Goal: Task Accomplishment & Management: Manage account settings

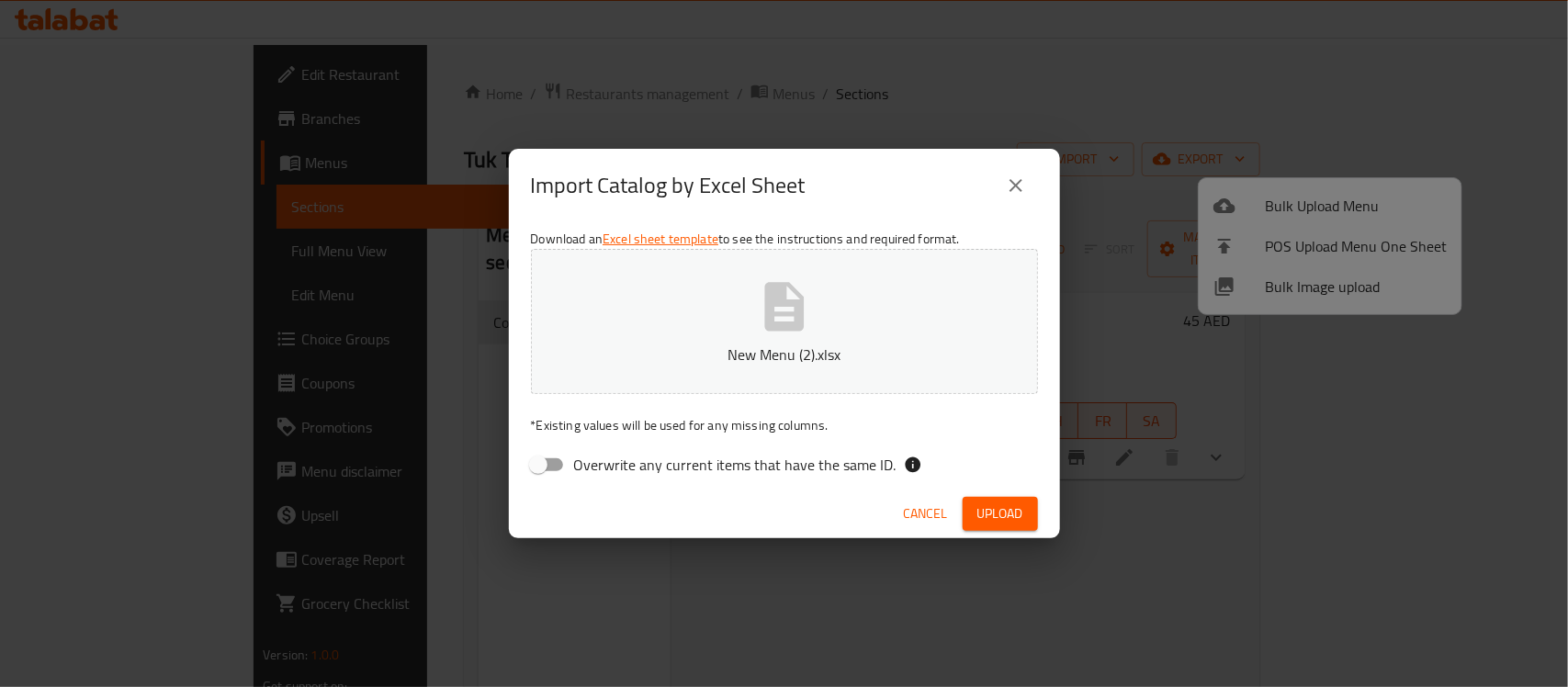
drag, startPoint x: 0, startPoint y: 0, endPoint x: 837, endPoint y: 349, distance: 906.8
click at [837, 349] on p "New Menu (2).xlsx" at bounding box center [784, 355] width 450 height 22
click at [1007, 508] on span "Upload" at bounding box center [999, 514] width 46 height 23
click at [994, 507] on span "Upload" at bounding box center [999, 514] width 46 height 23
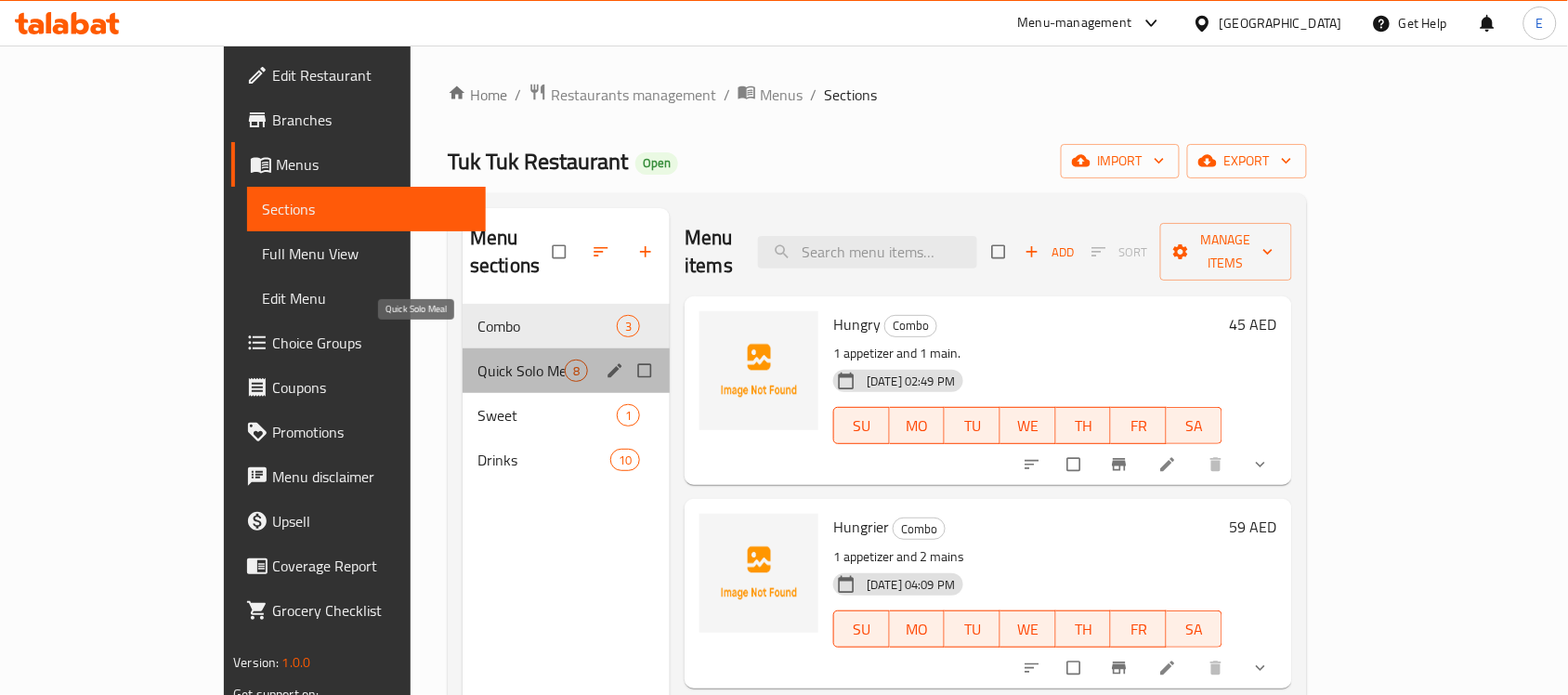
click at [477, 360] on span "Quick Solo Meal" at bounding box center [521, 371] width 87 height 23
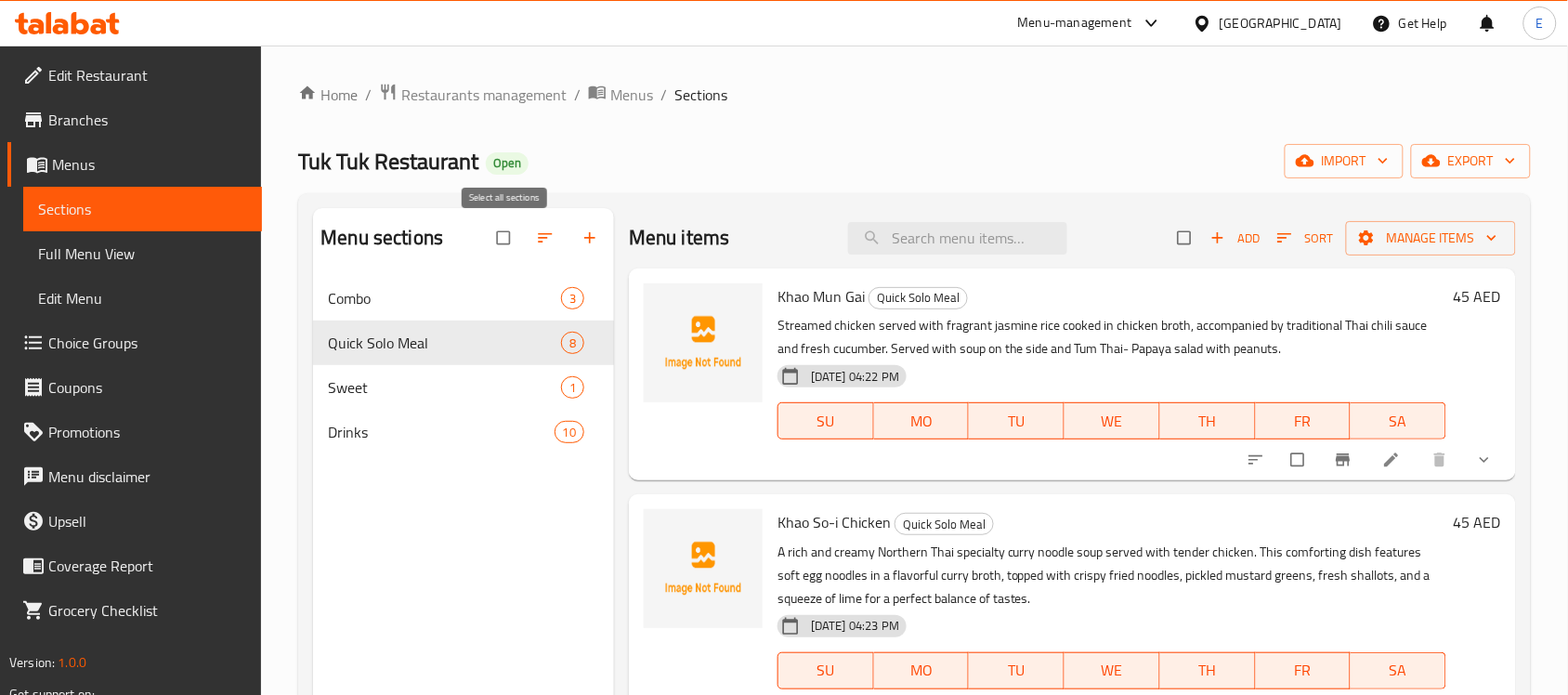
click at [508, 244] on input "checkbox" at bounding box center [505, 238] width 39 height 36
checkbox input "true"
click at [625, 96] on span "Menus" at bounding box center [631, 95] width 42 height 23
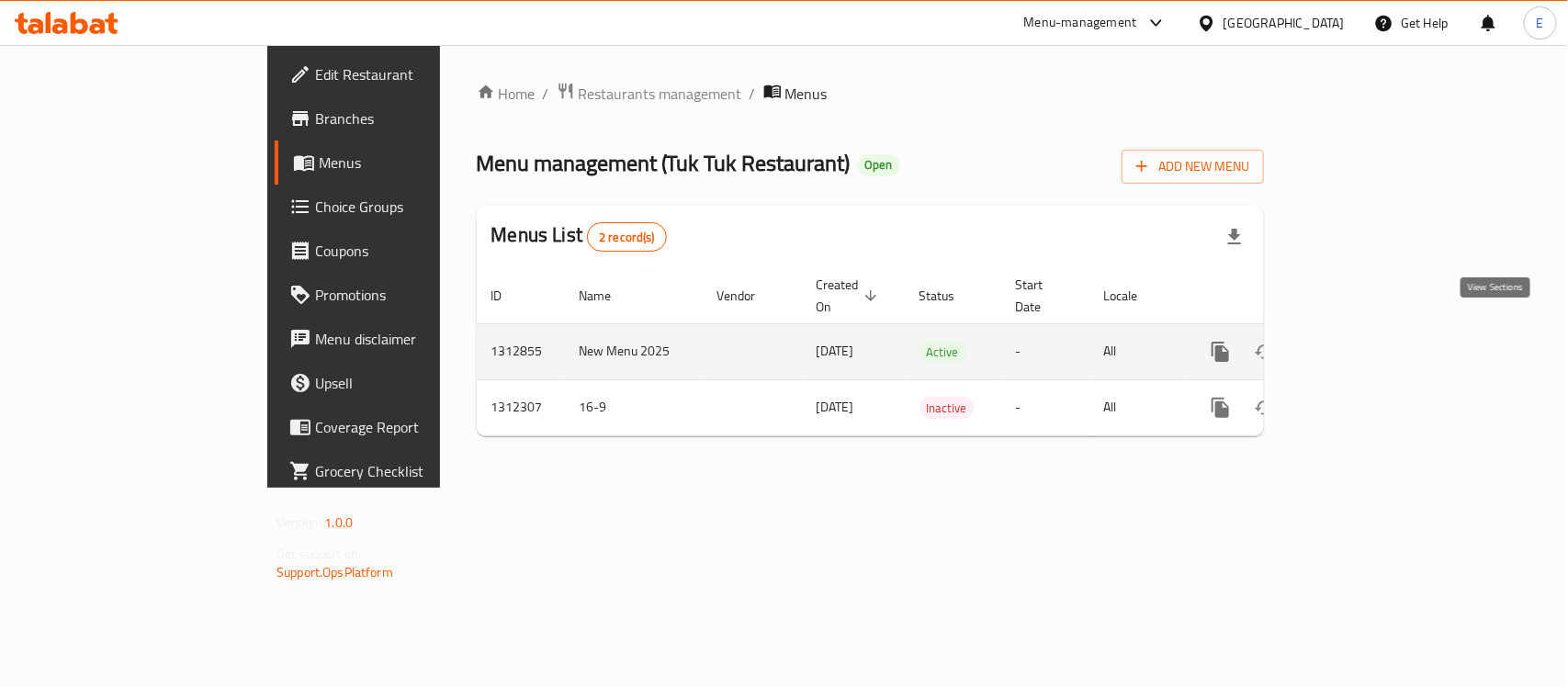
click at [1364, 343] on icon "enhanced table" at bounding box center [1353, 352] width 22 height 22
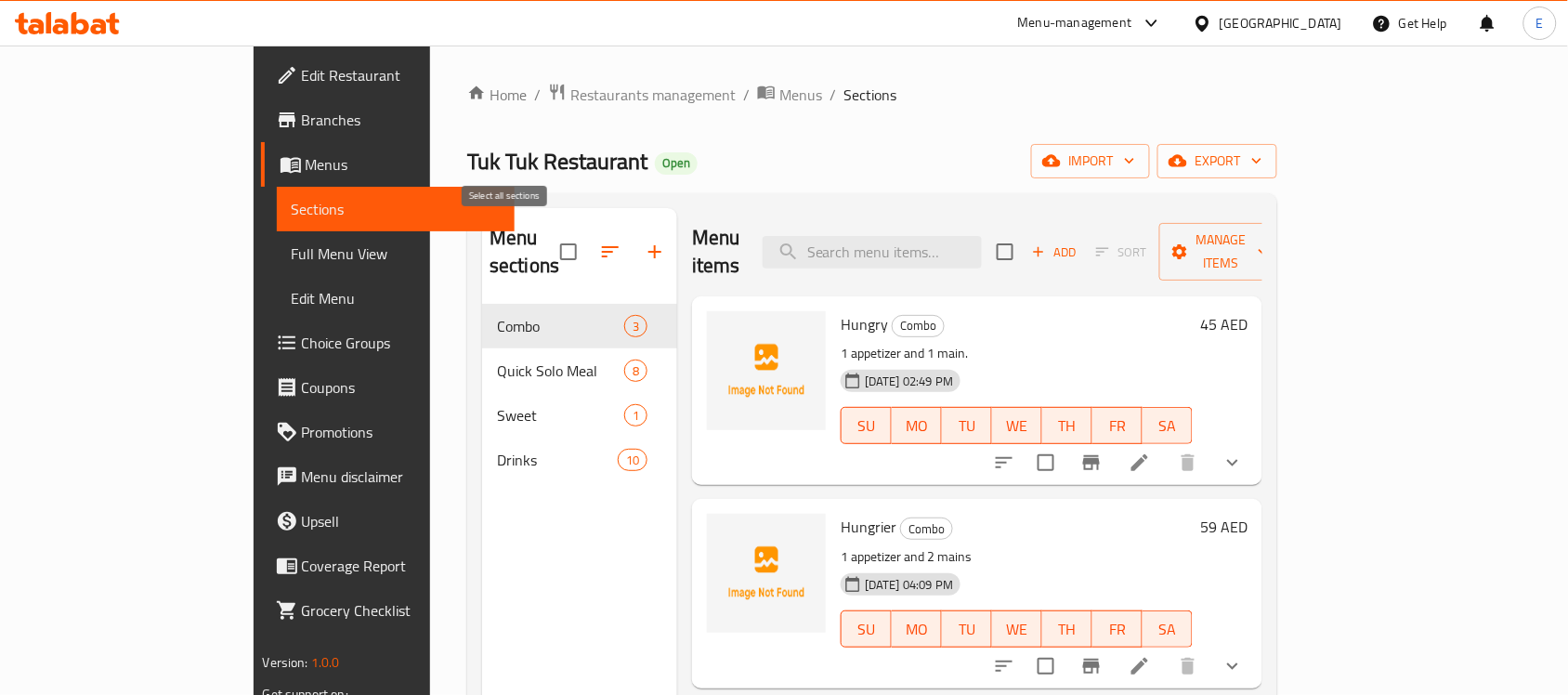
click at [549, 242] on input "checkbox" at bounding box center [568, 251] width 39 height 39
checkbox input "true"
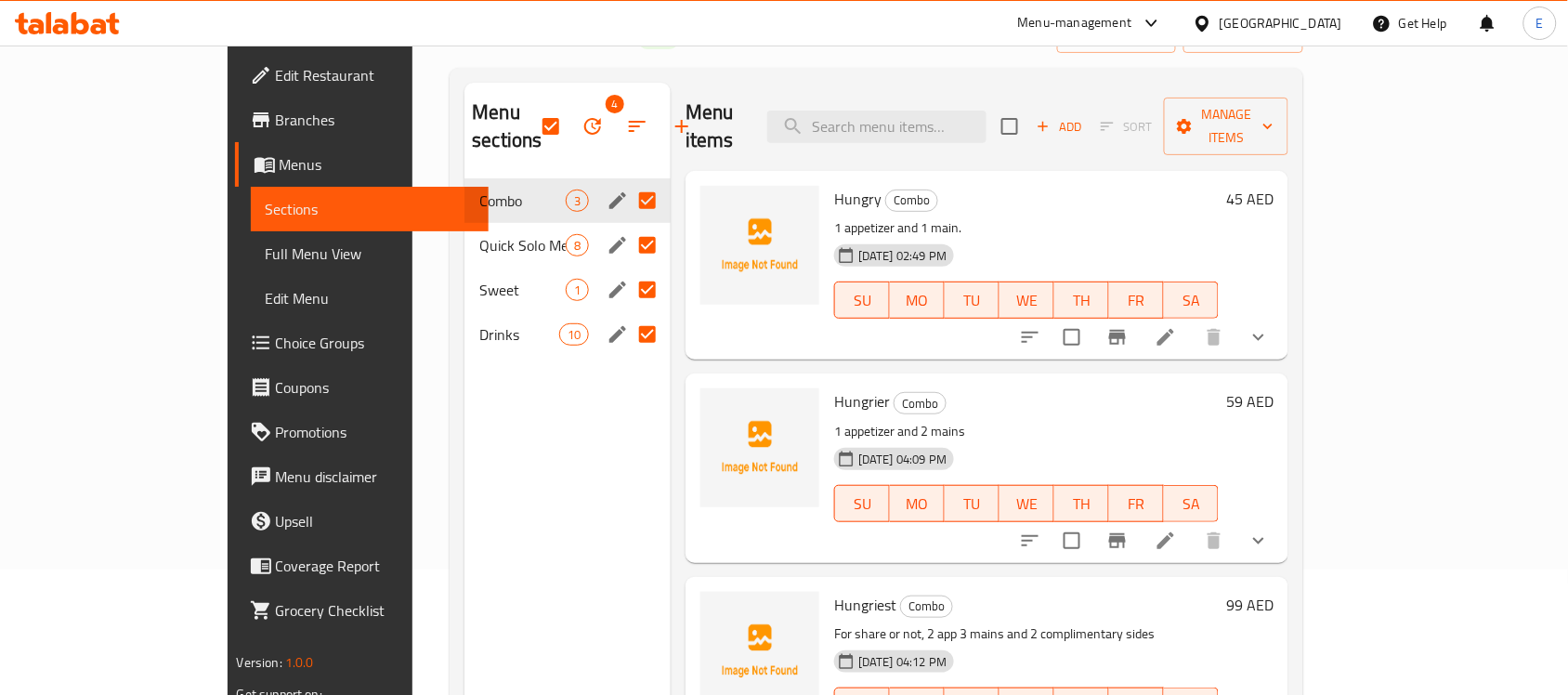
scroll to position [124, 0]
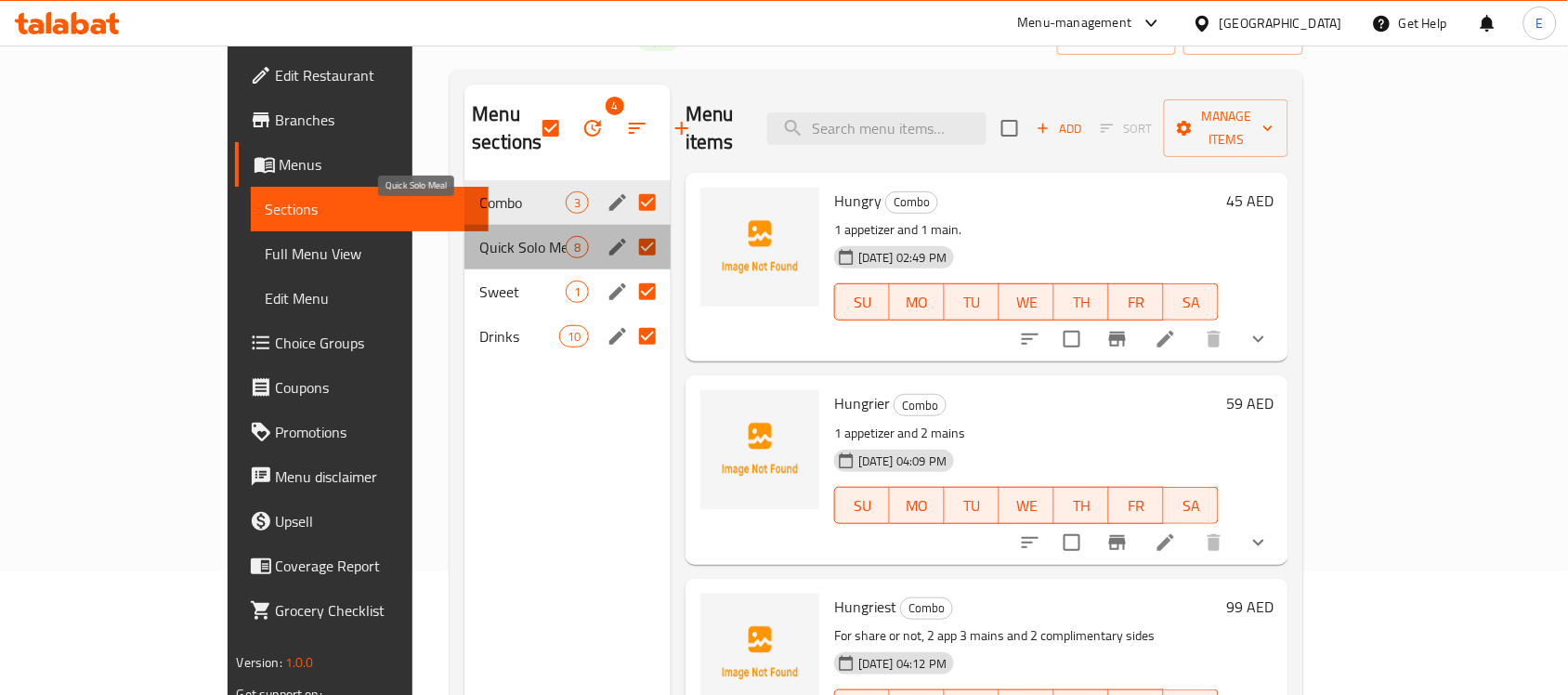
click at [479, 236] on span "Quick Solo Meal" at bounding box center [522, 247] width 86 height 23
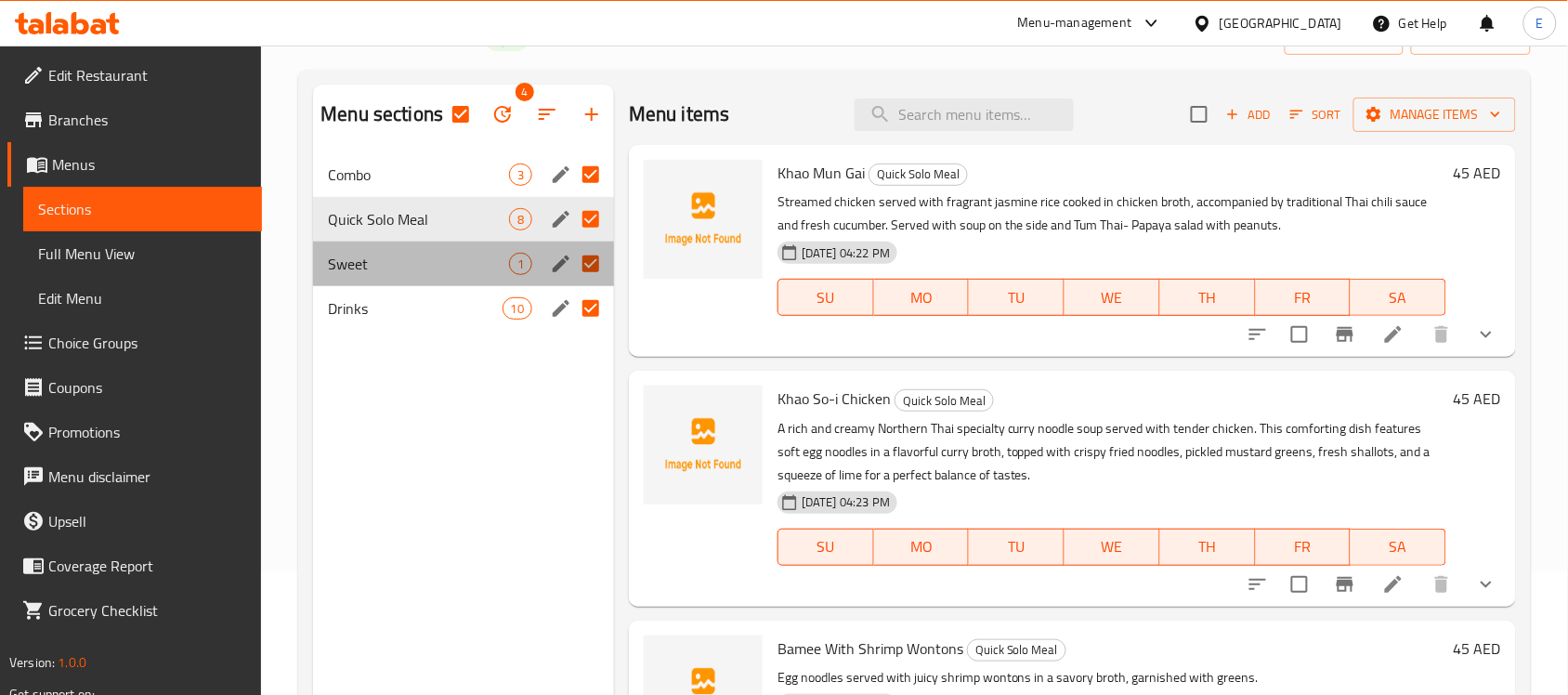
click at [395, 251] on div "Sweet 1" at bounding box center [463, 263] width 301 height 44
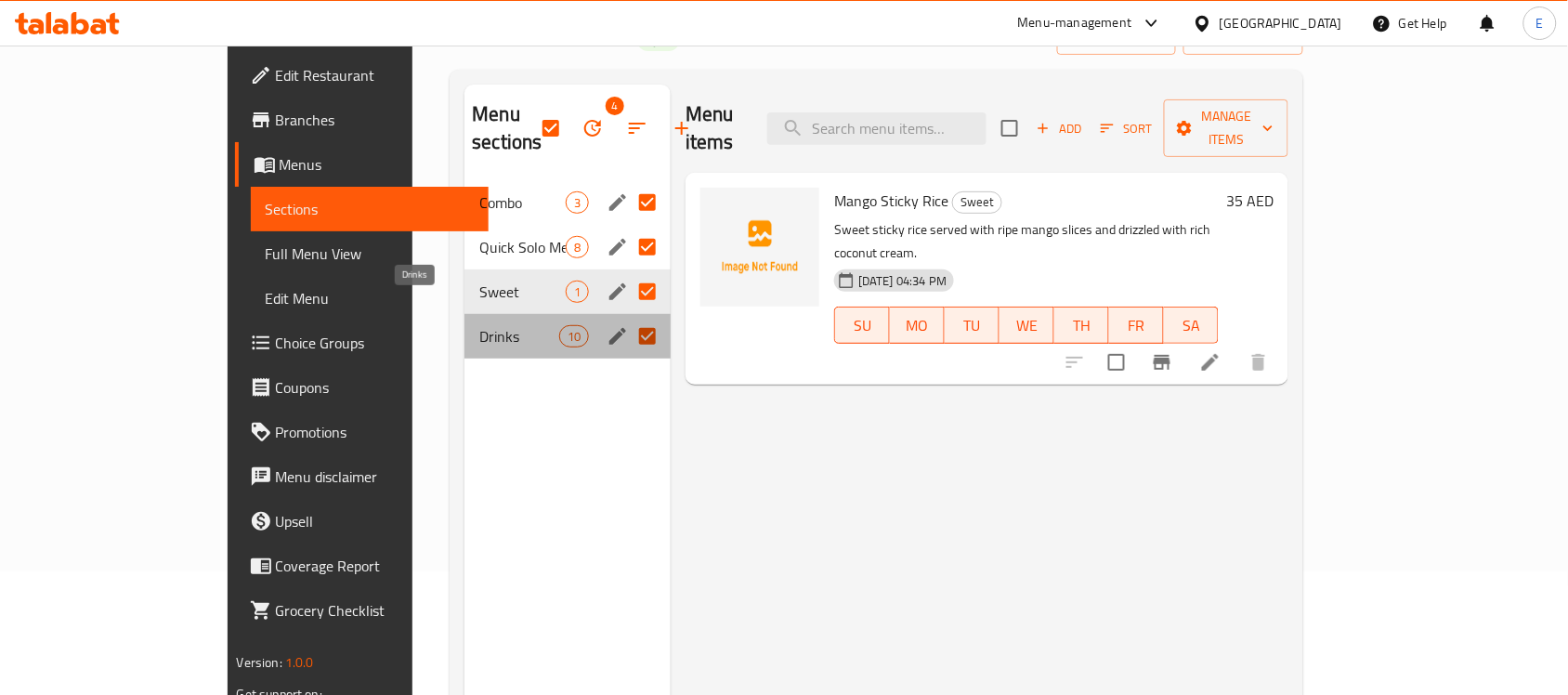
click at [479, 325] on span "Drinks" at bounding box center [519, 336] width 79 height 23
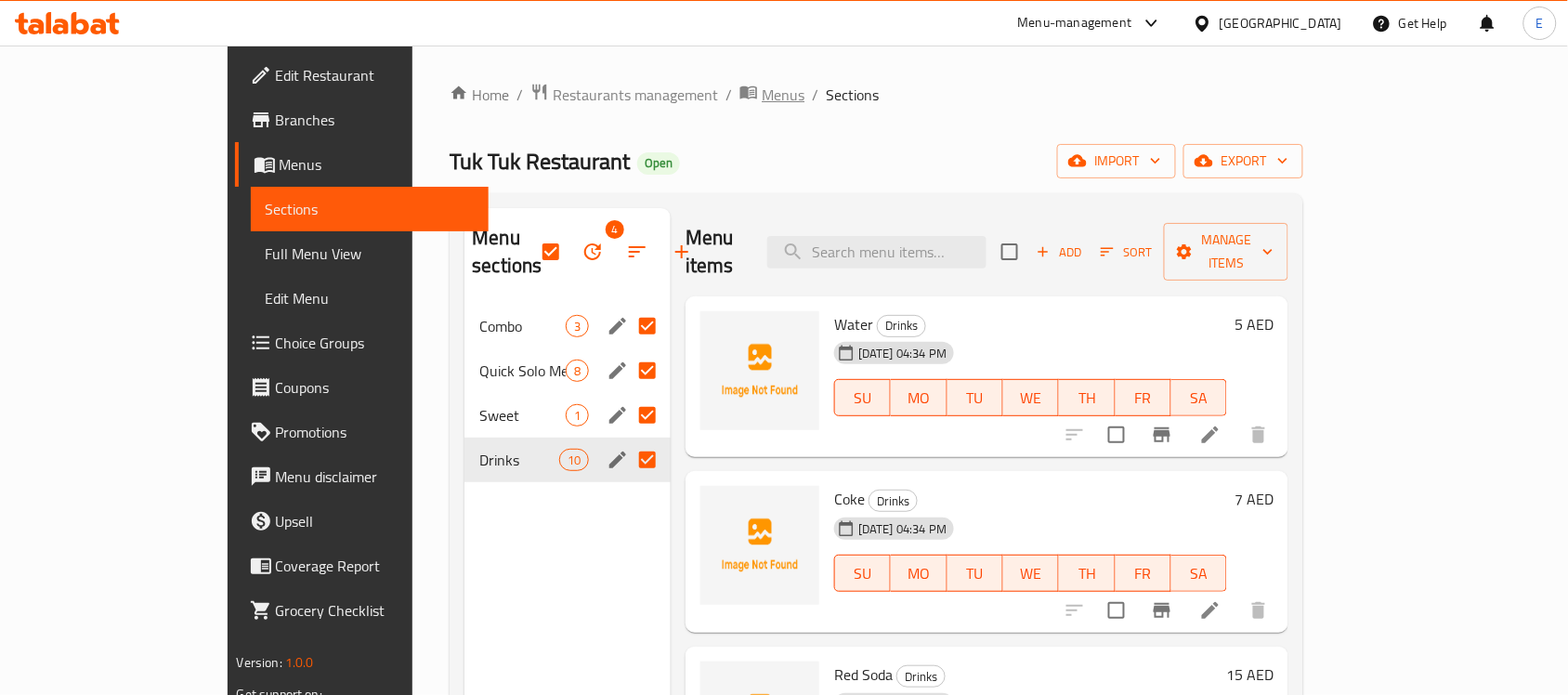
click at [739, 88] on span "breadcrumb" at bounding box center [750, 95] width 23 height 24
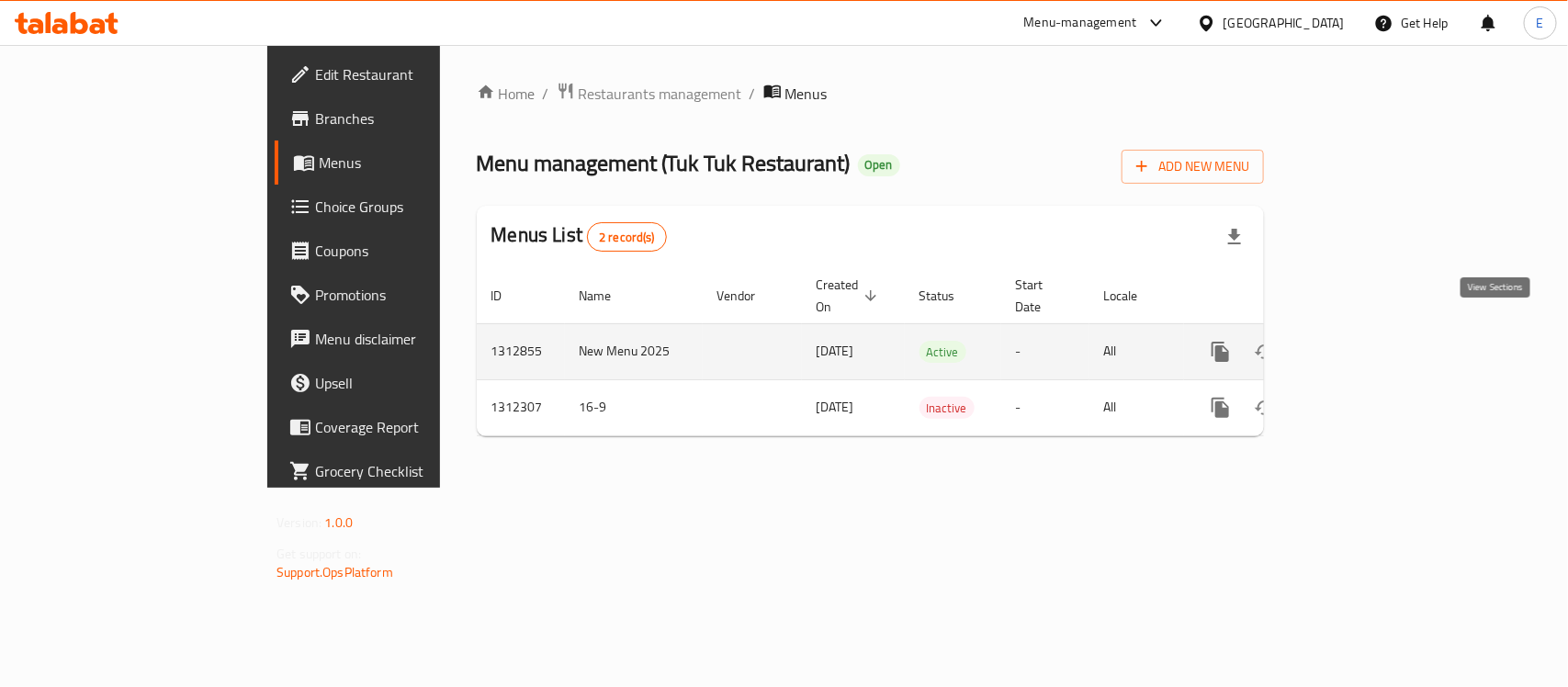
click at [1364, 341] on icon "enhanced table" at bounding box center [1353, 352] width 22 height 22
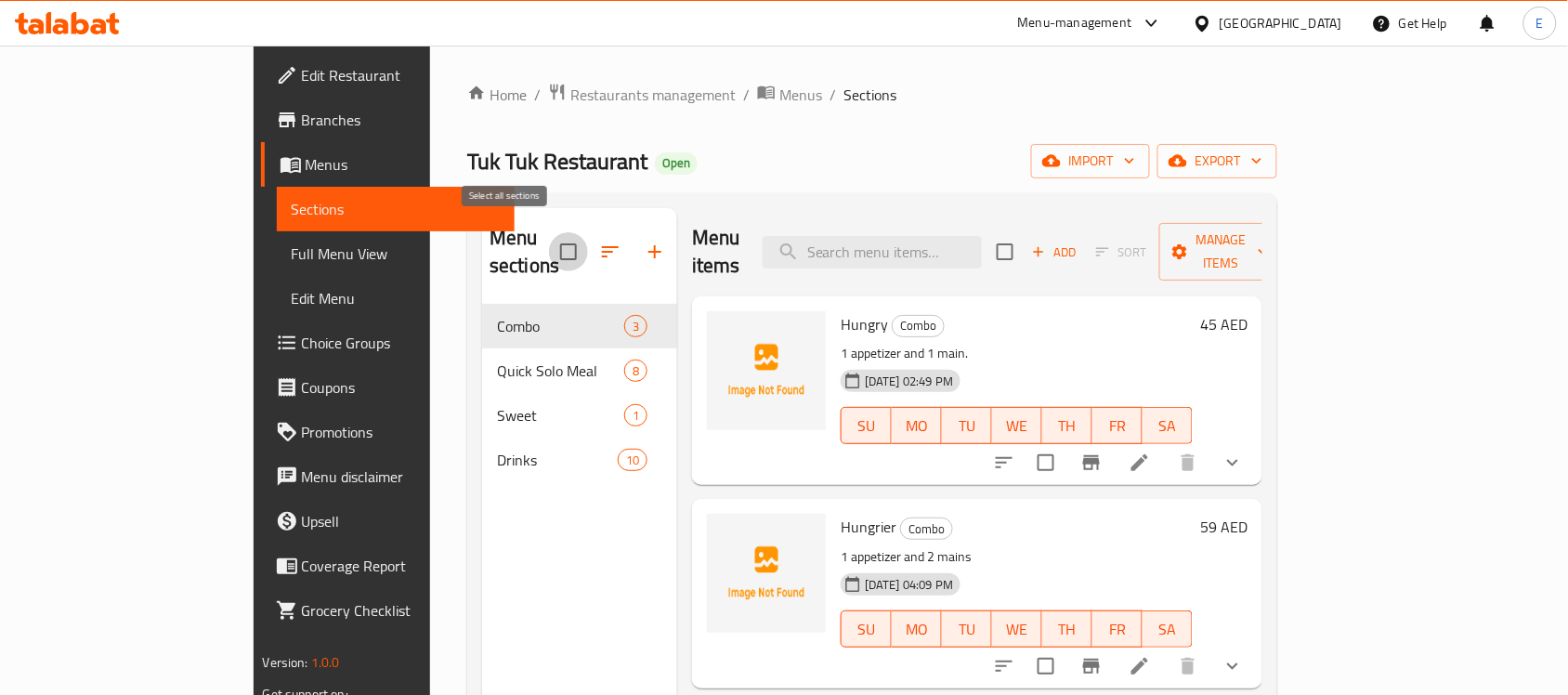
click at [549, 239] on input "checkbox" at bounding box center [568, 251] width 39 height 39
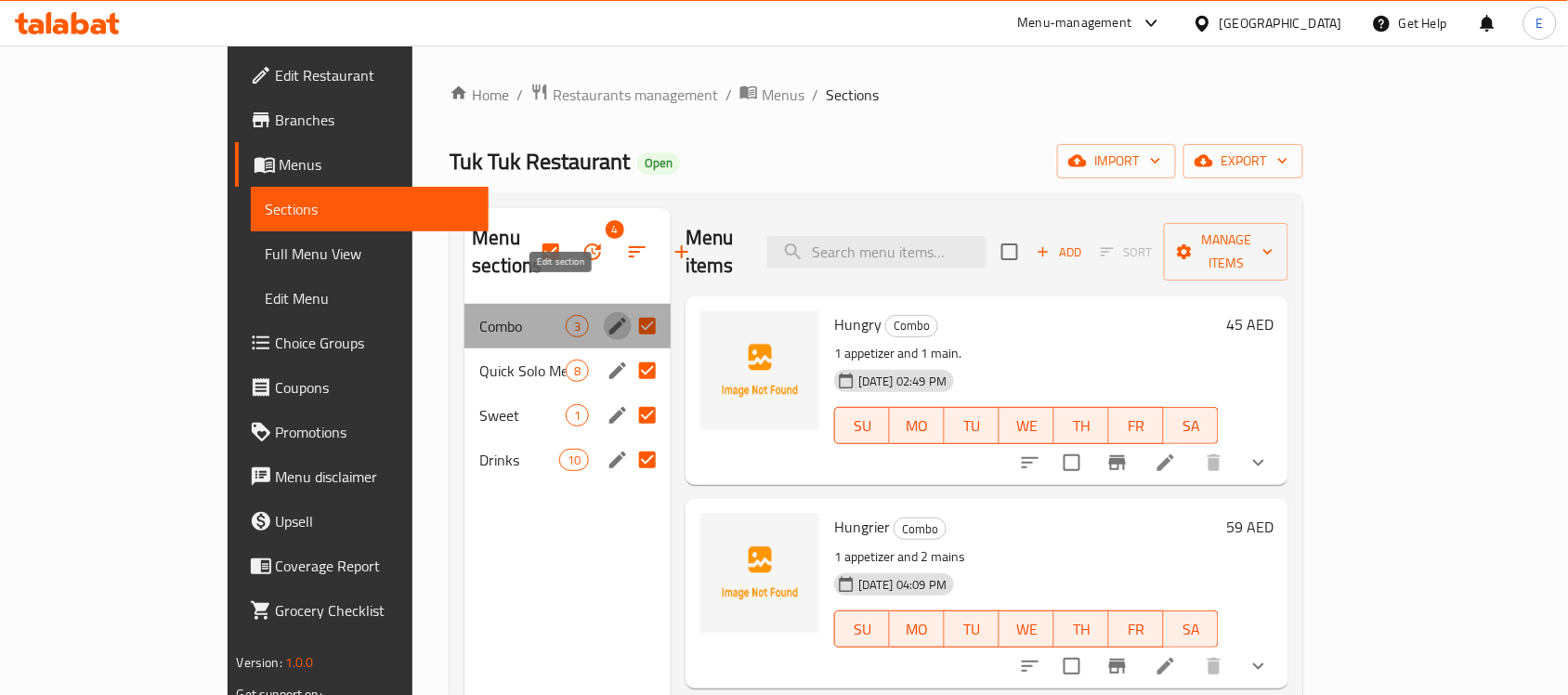
click at [607, 315] on icon "edit" at bounding box center [618, 326] width 23 height 23
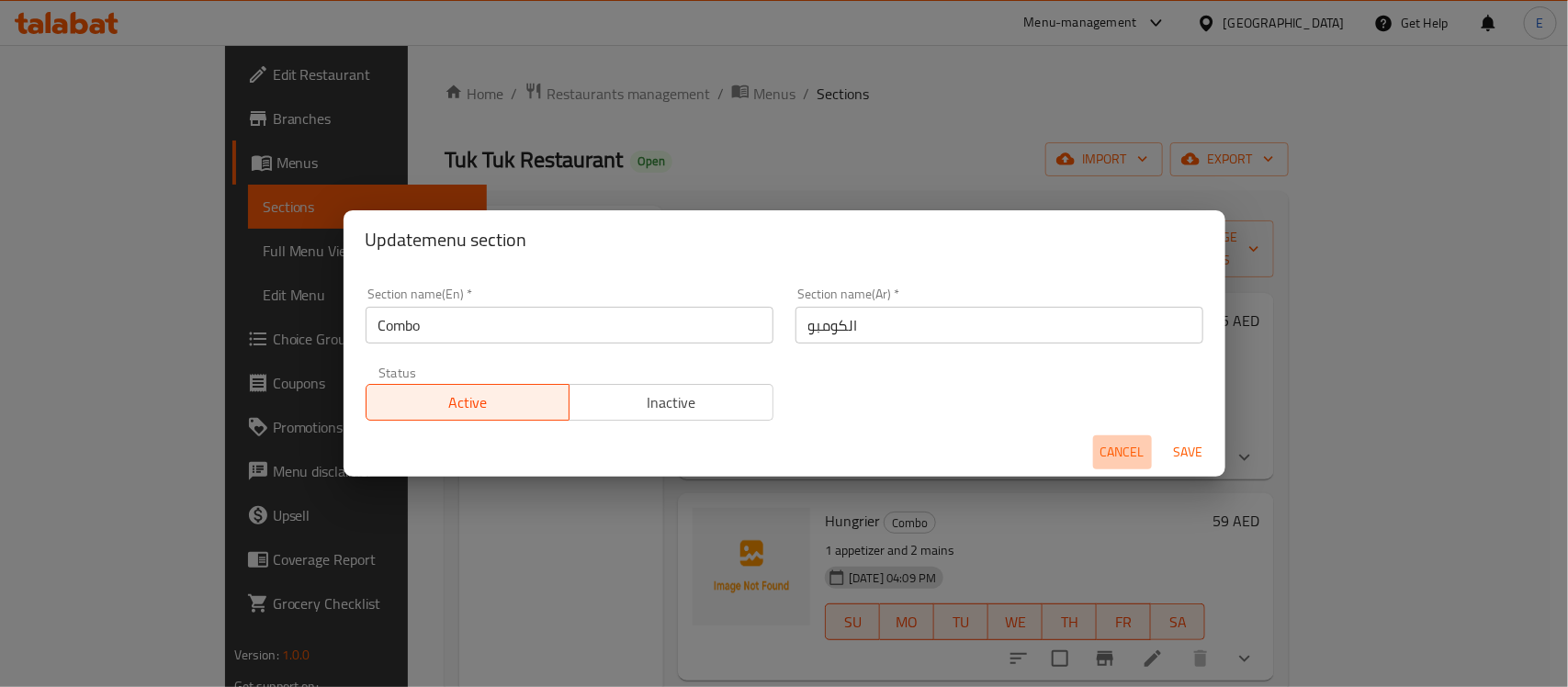
click at [1131, 451] on span "Cancel" at bounding box center [1122, 452] width 44 height 23
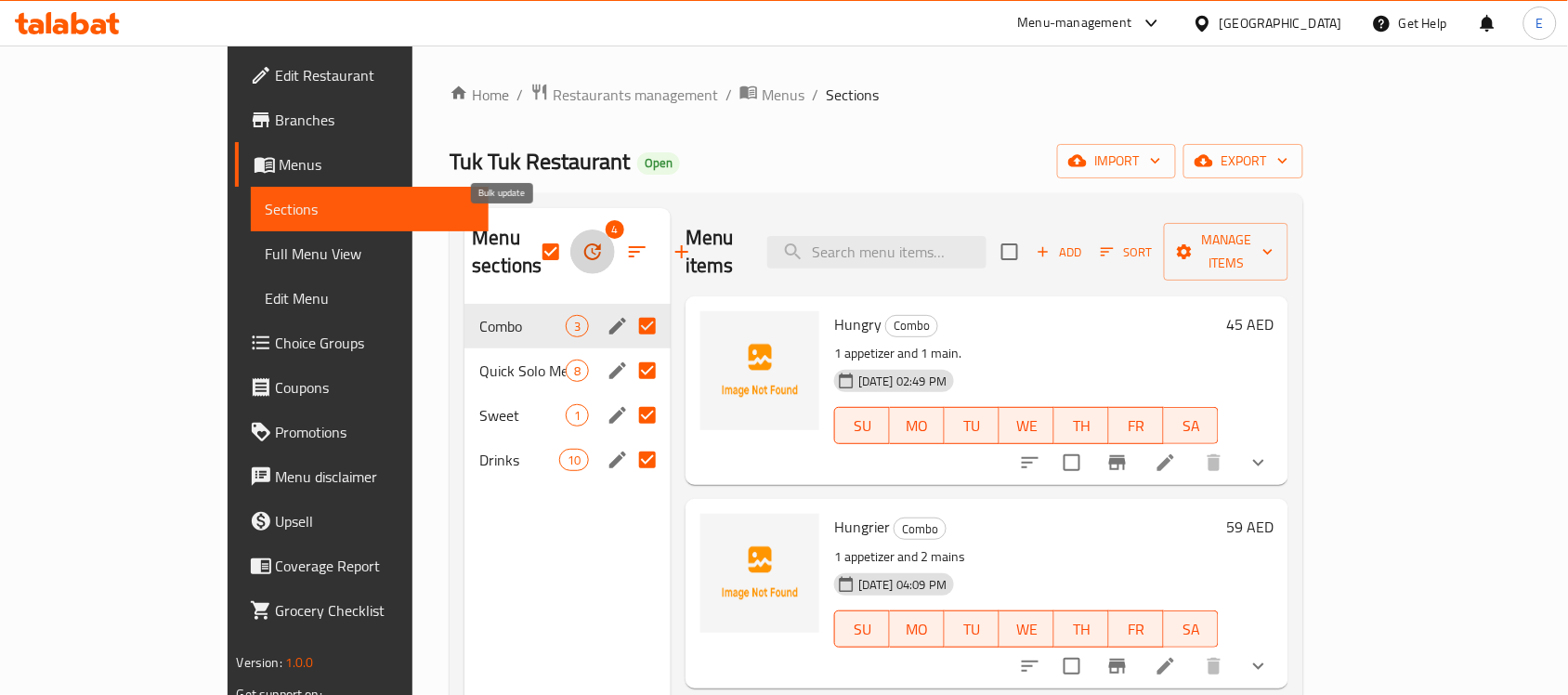
click at [584, 243] on icon "button" at bounding box center [592, 251] width 17 height 17
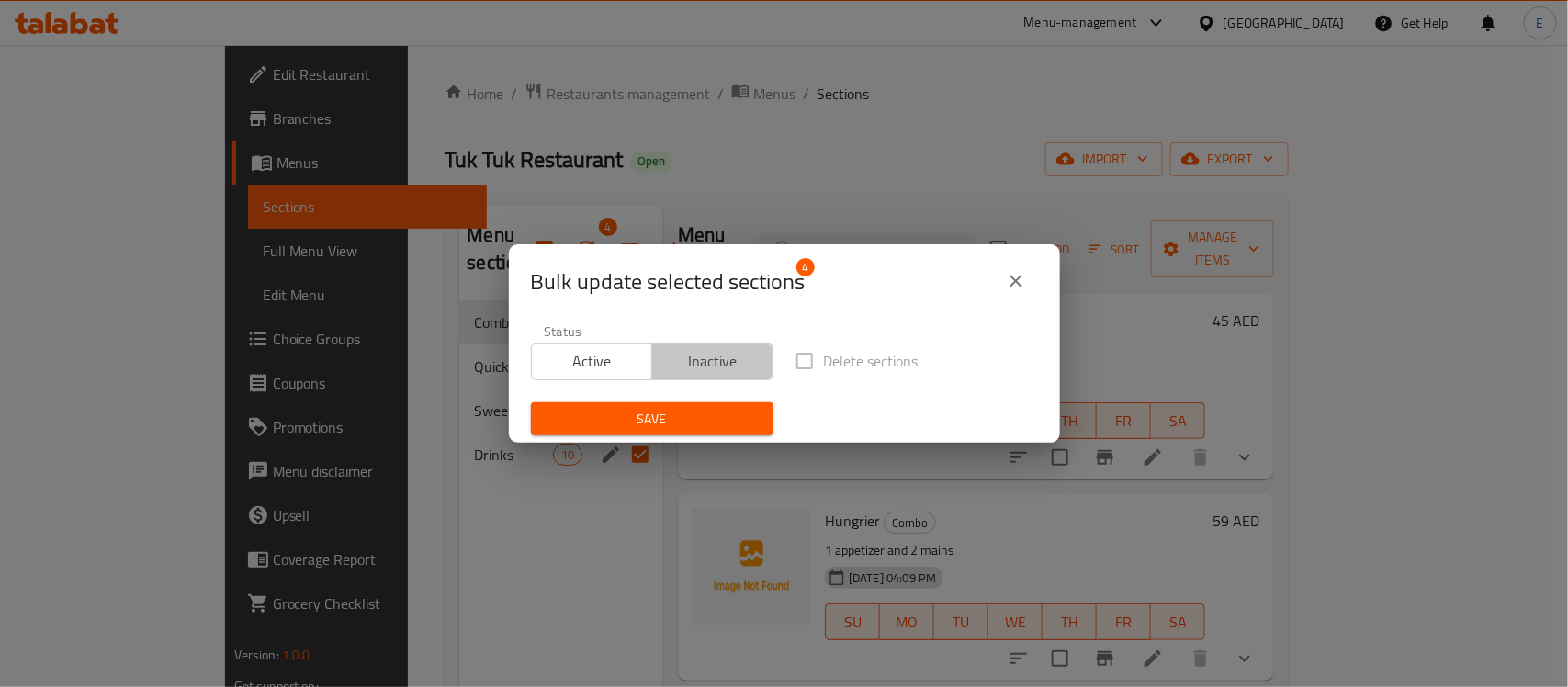
click at [749, 364] on span "Inactive" at bounding box center [712, 361] width 106 height 26
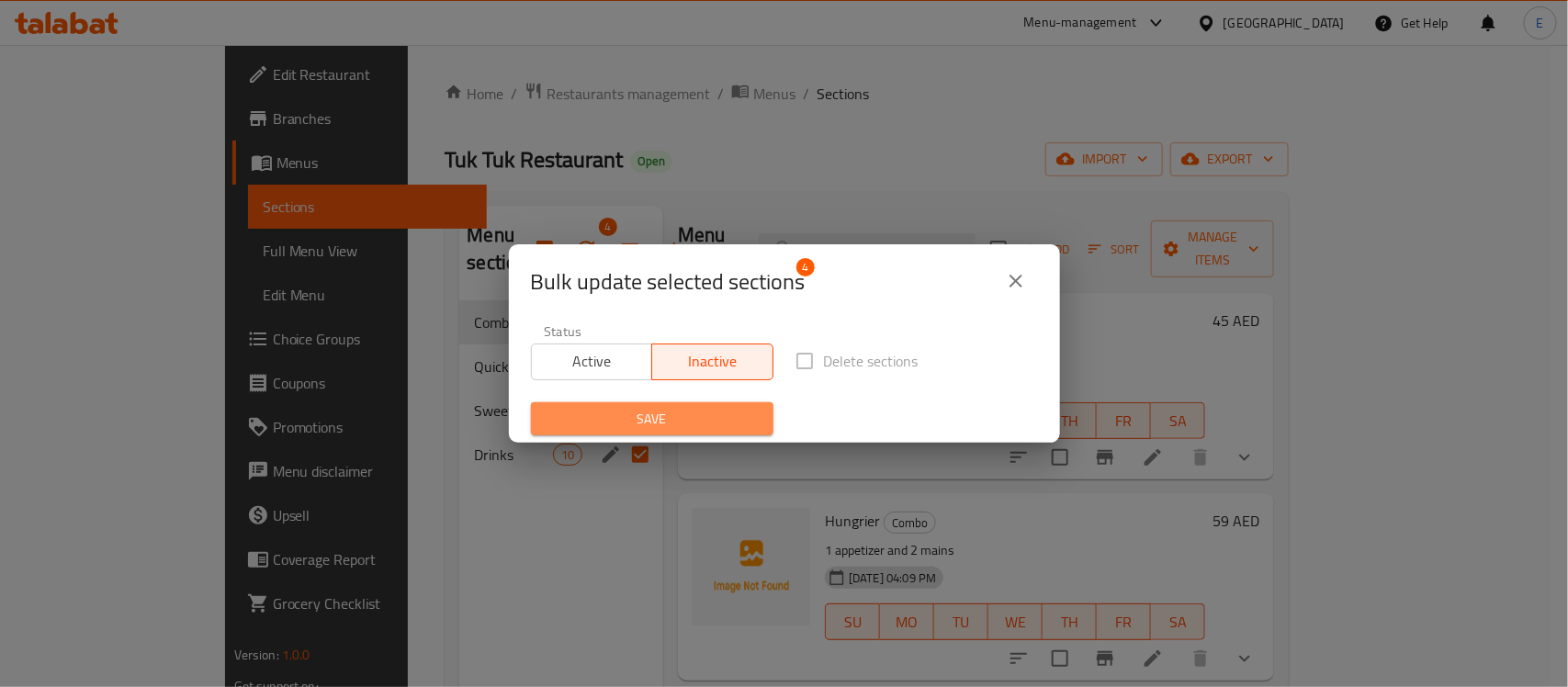
click at [672, 423] on span "Save" at bounding box center [653, 419] width 213 height 23
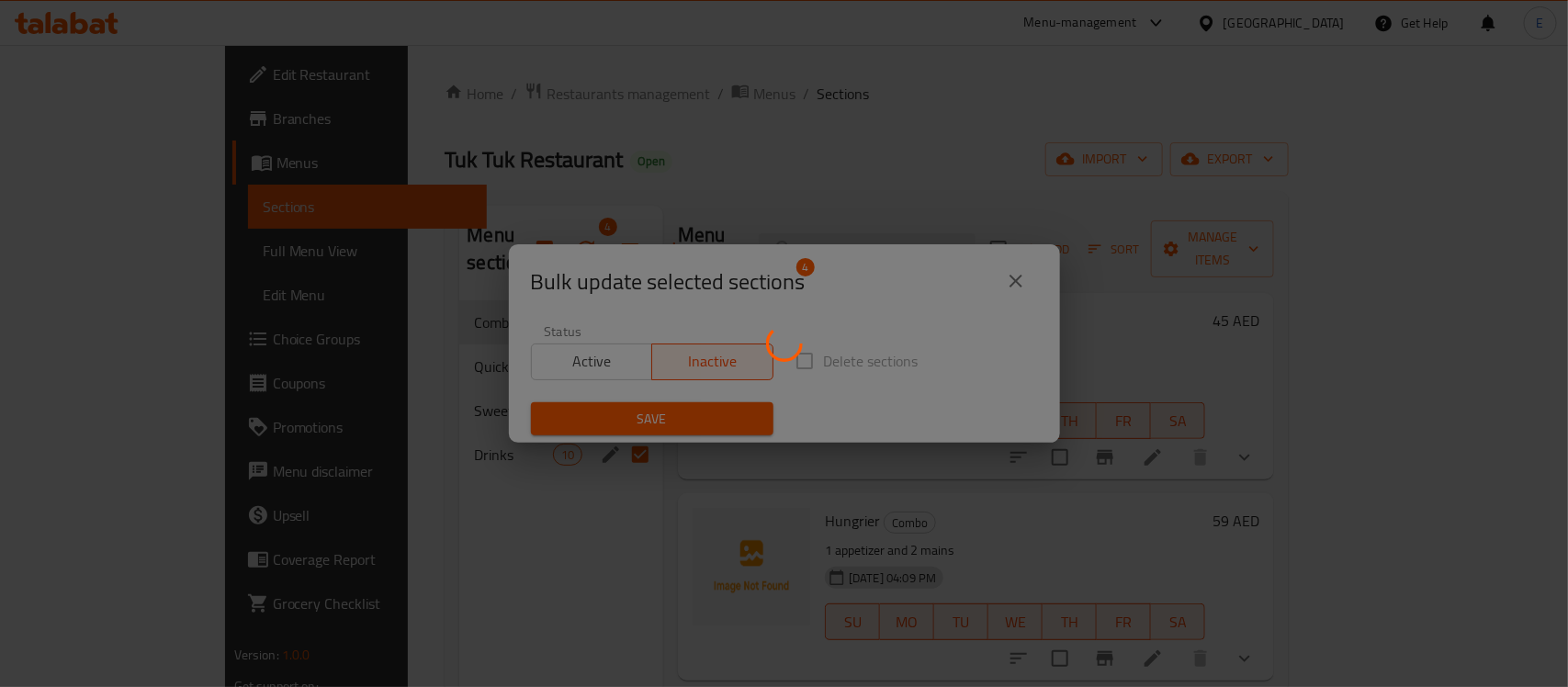
checkbox input "false"
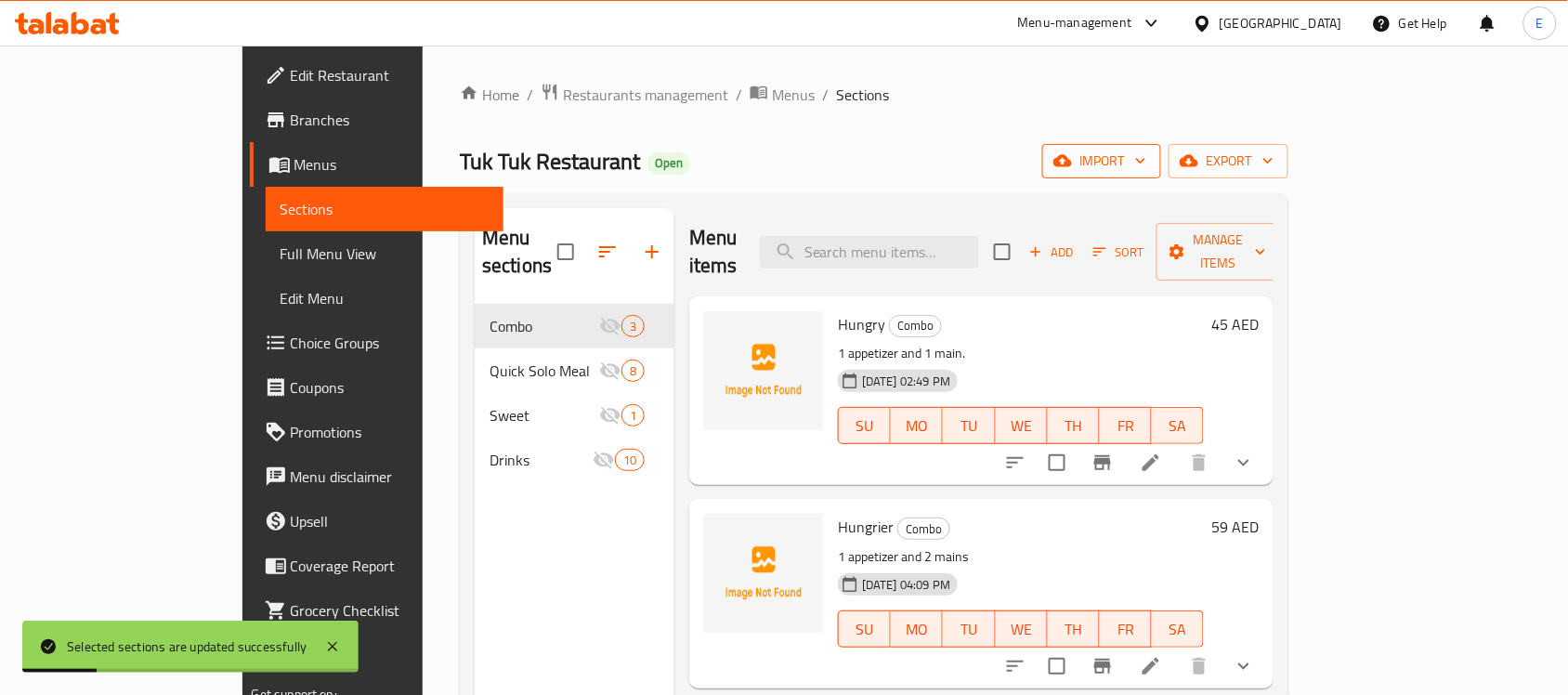
click at [1146, 161] on span "import" at bounding box center [1102, 161] width 89 height 24
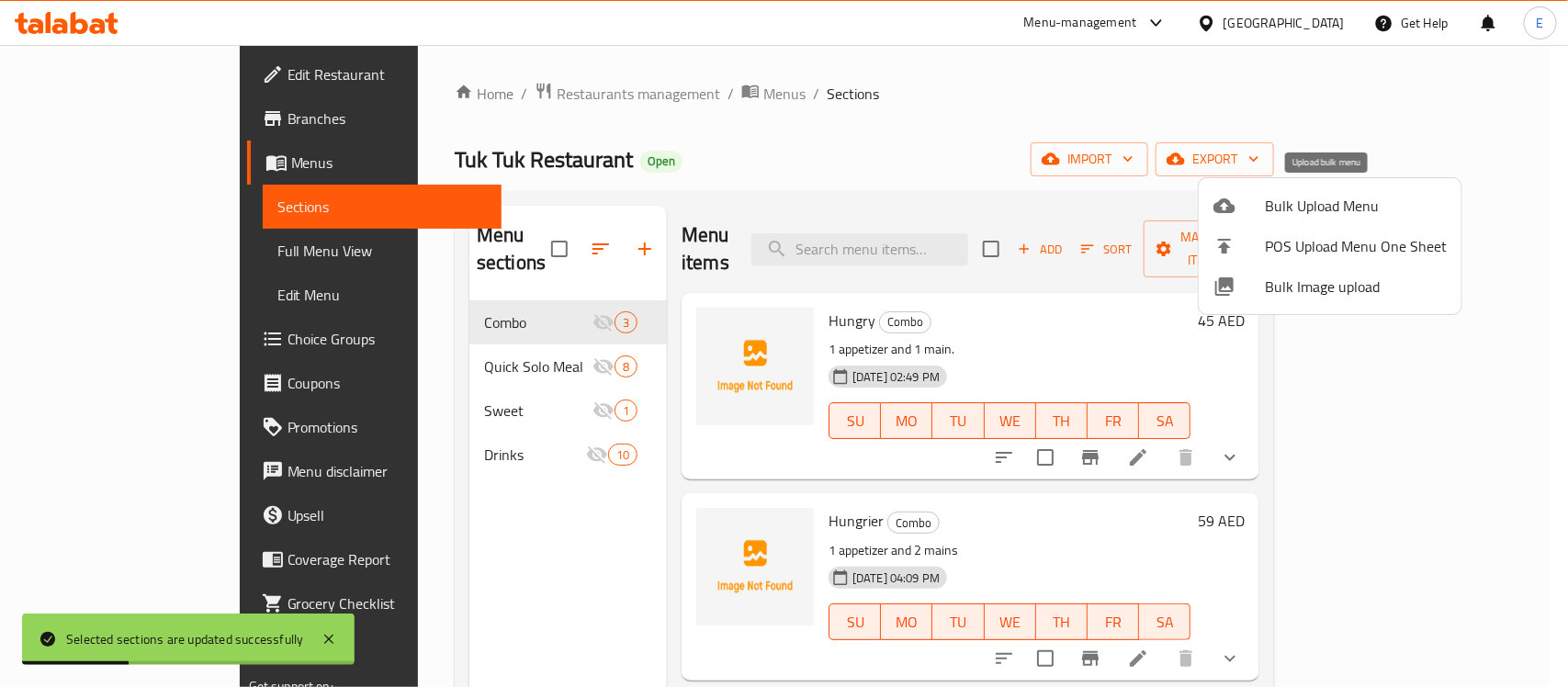
click at [1307, 194] on span "Bulk Upload Menu" at bounding box center [1356, 205] width 182 height 22
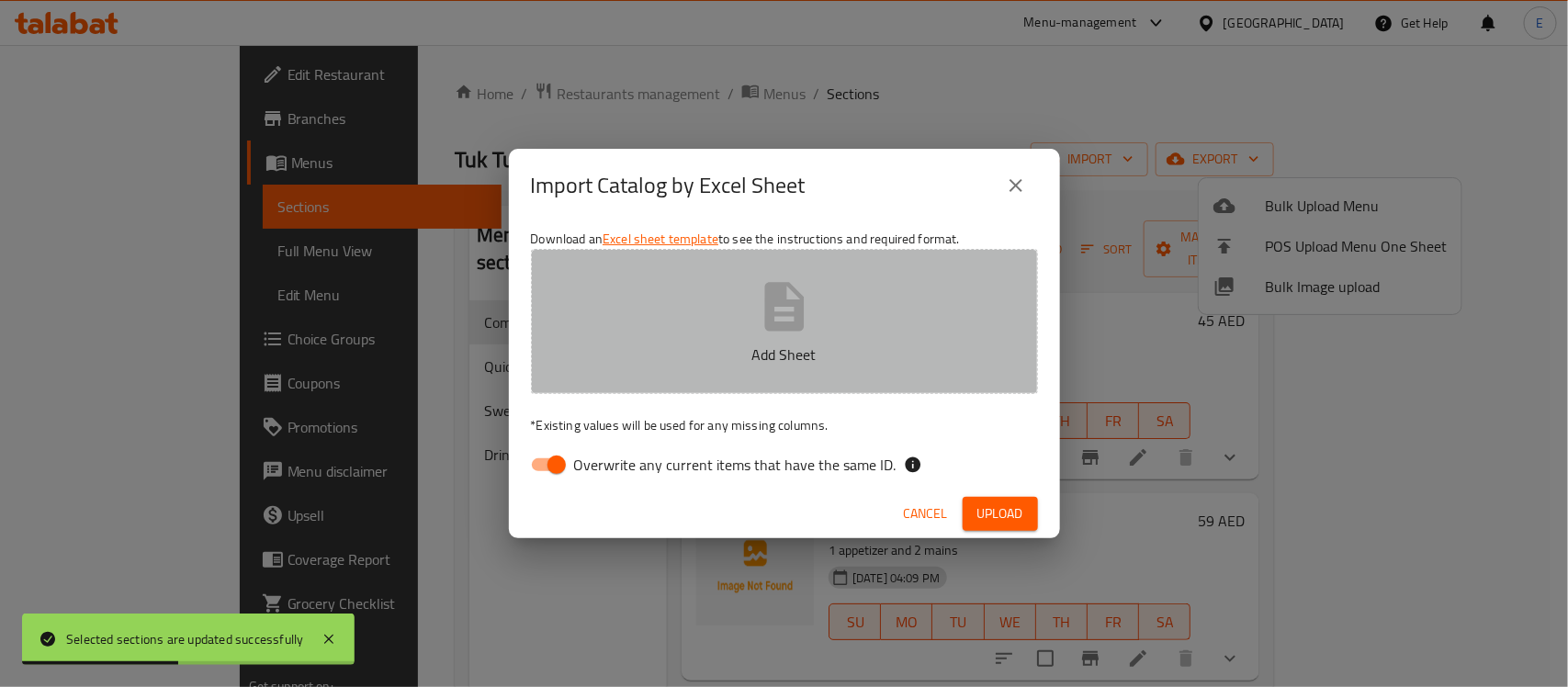
click at [726, 279] on button "Add Sheet" at bounding box center [784, 322] width 507 height 146
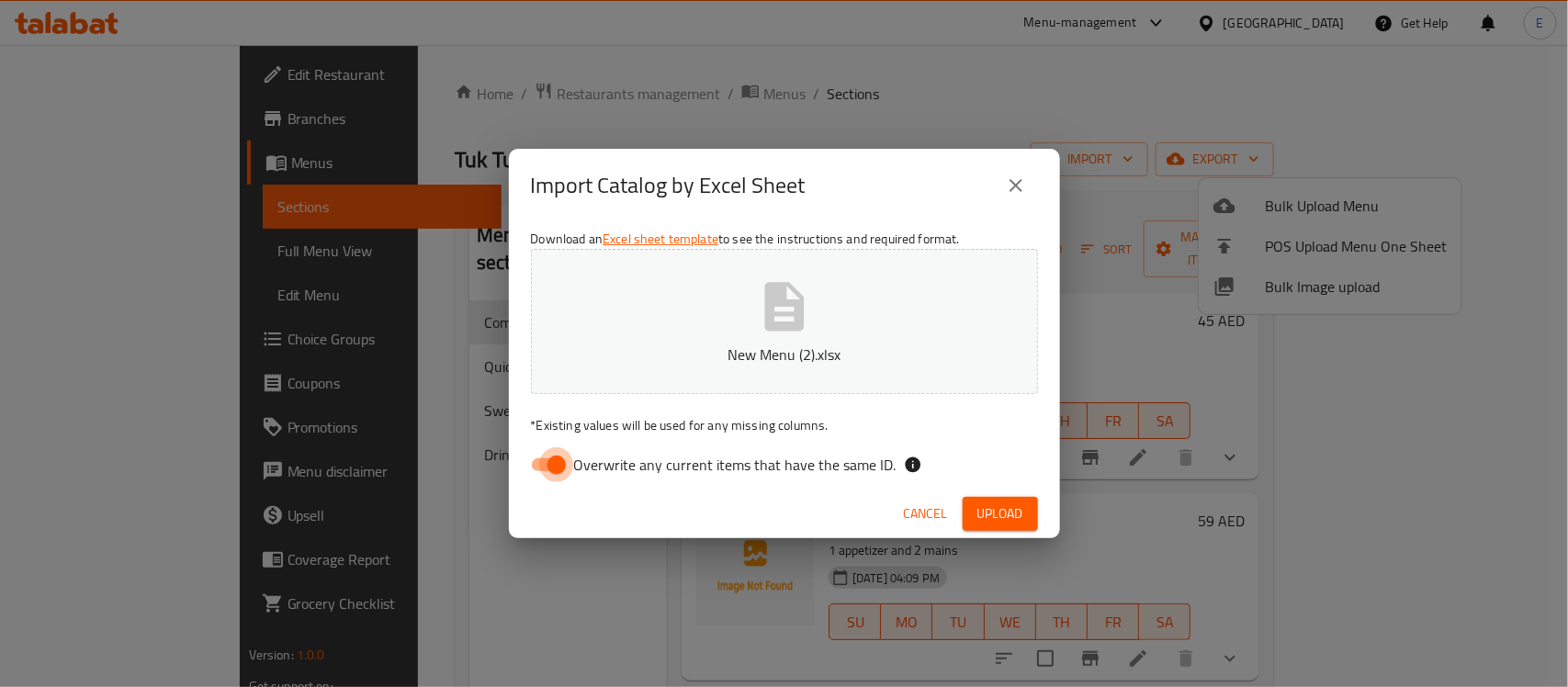
click at [557, 464] on input "Overwrite any current items that have the same ID." at bounding box center [556, 465] width 105 height 35
checkbox input "false"
click at [1007, 510] on span "Upload" at bounding box center [999, 514] width 46 height 23
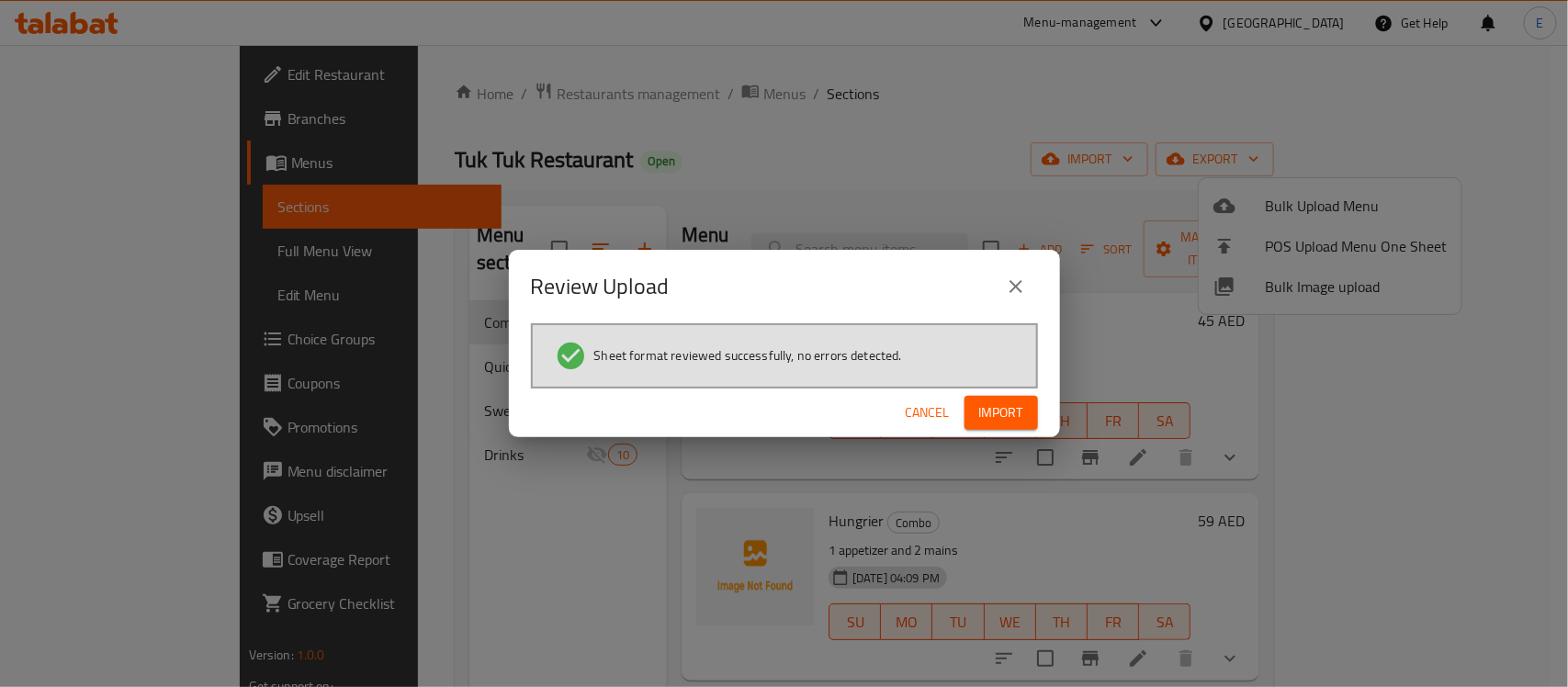
click at [999, 423] on span "Import" at bounding box center [1000, 413] width 44 height 23
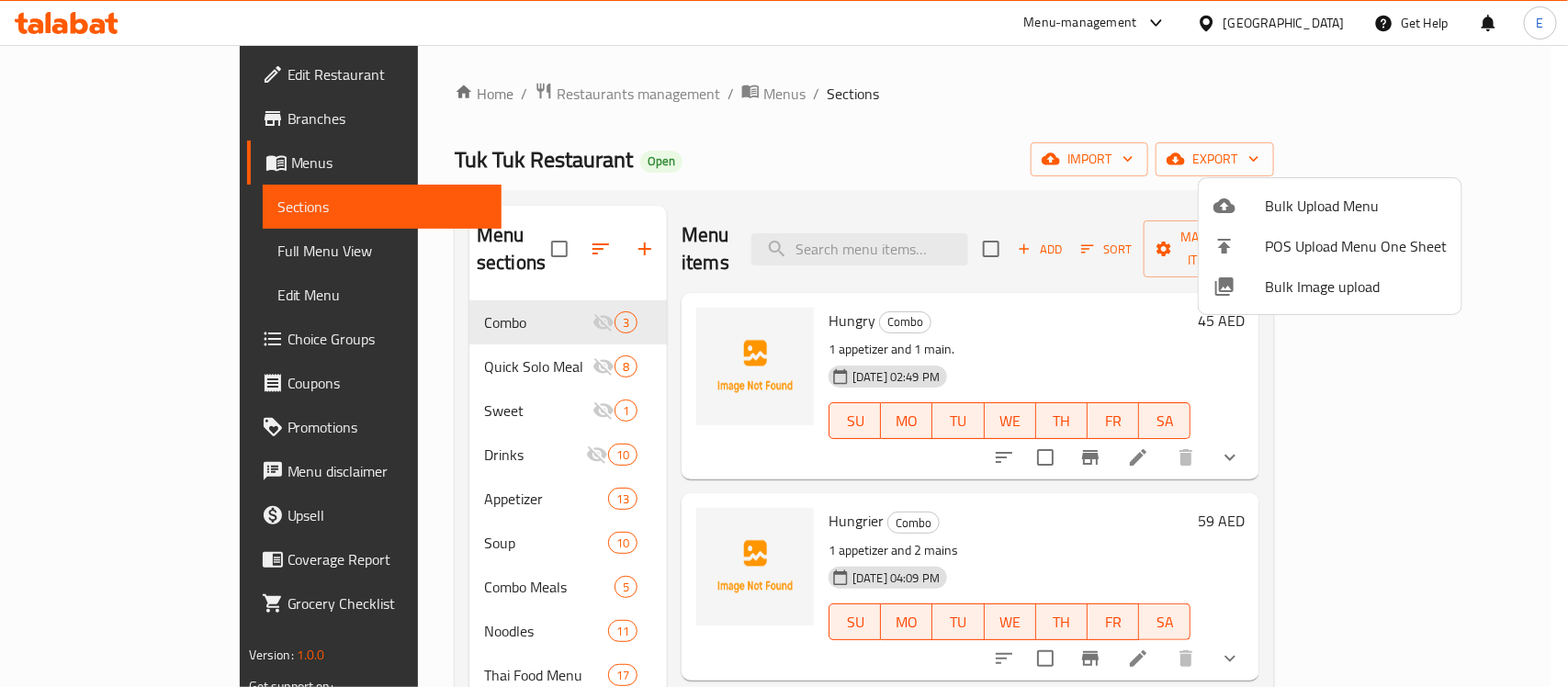
click at [1449, 159] on div at bounding box center [784, 343] width 1568 height 687
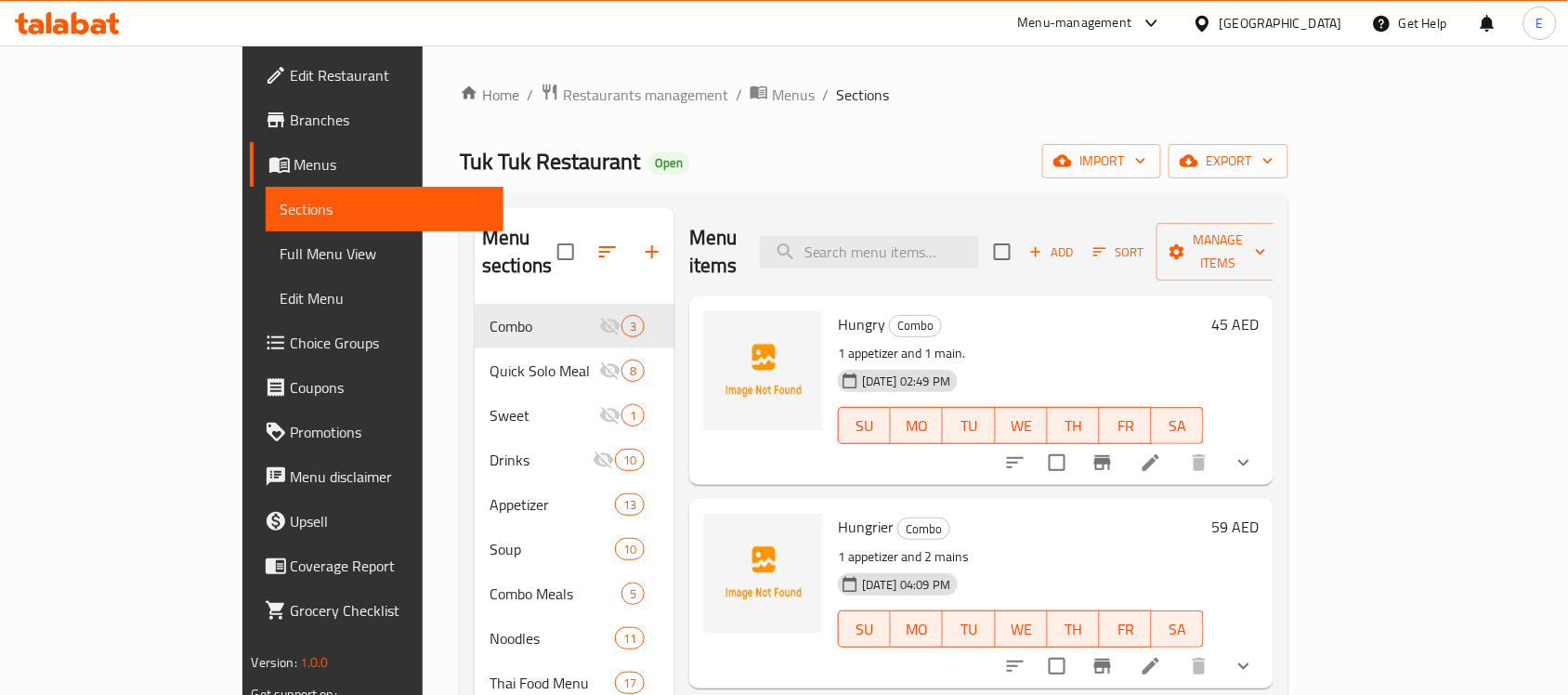
click at [1274, 161] on span "export" at bounding box center [1228, 161] width 90 height 24
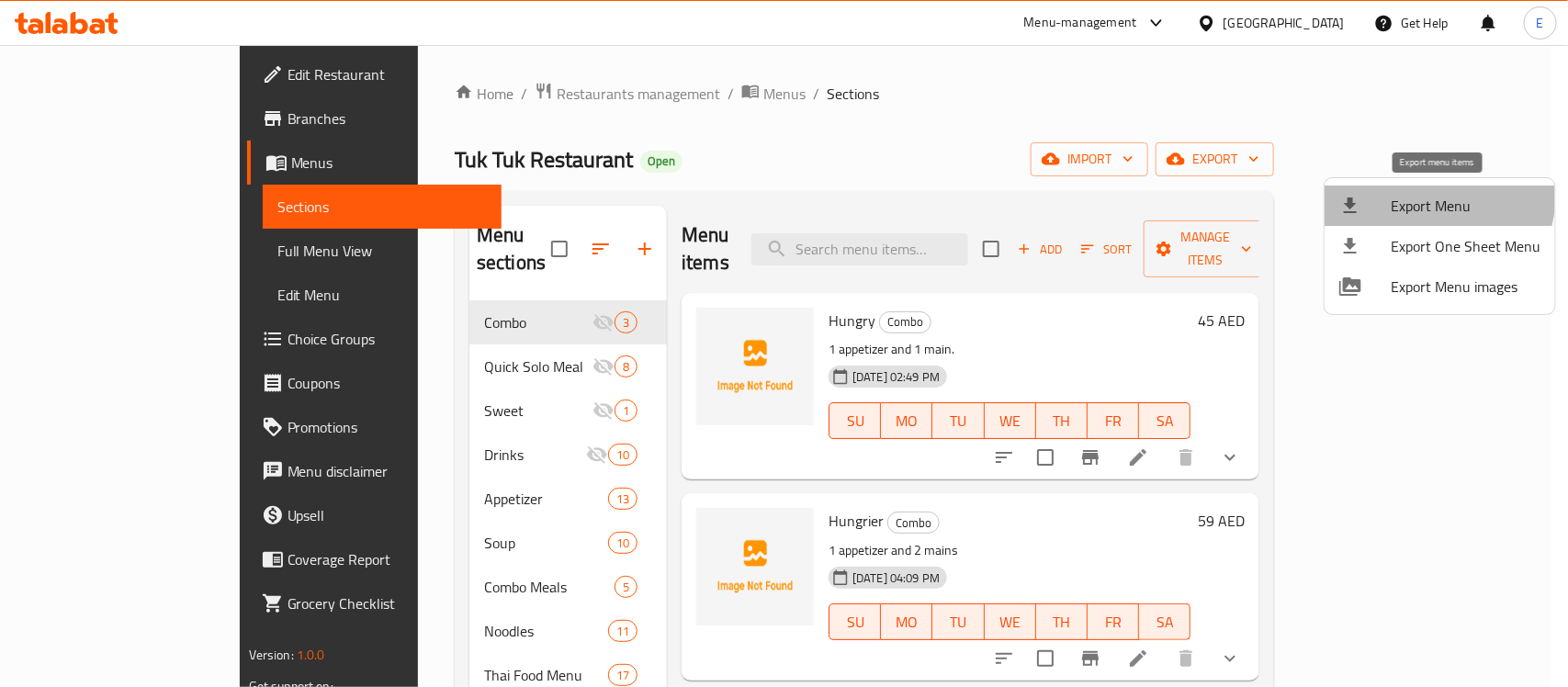
click at [1425, 194] on span "Export Menu" at bounding box center [1465, 205] width 149 height 22
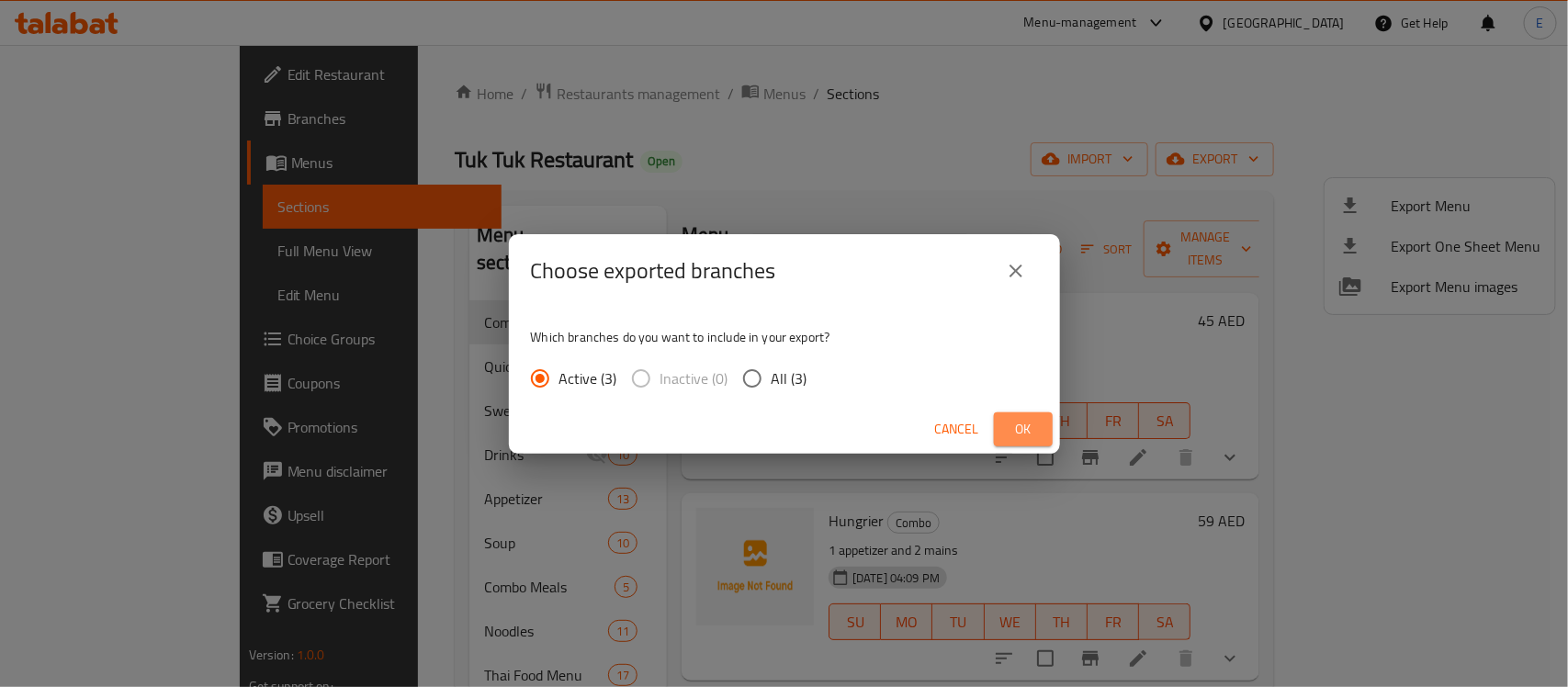
click at [1030, 433] on span "Ok" at bounding box center [1023, 430] width 29 height 23
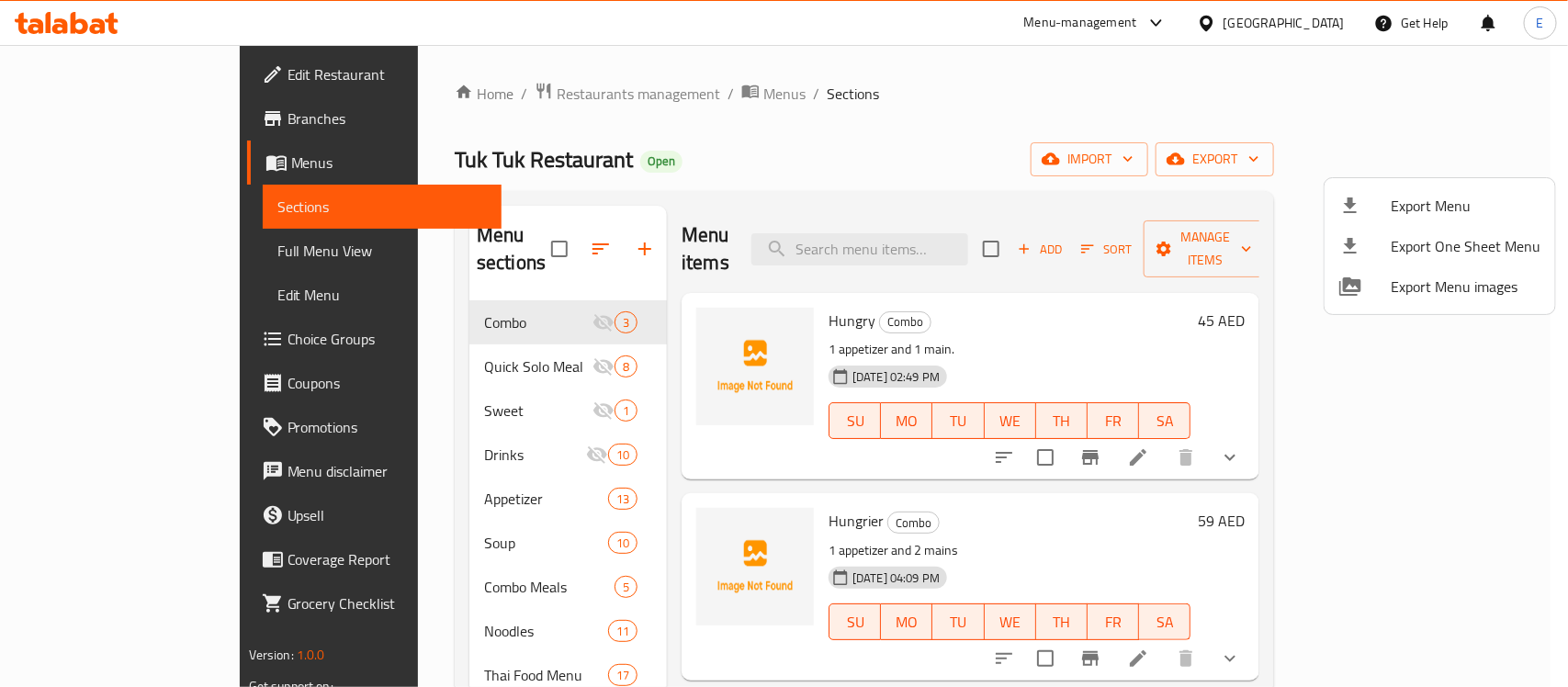
click at [158, 253] on div at bounding box center [784, 343] width 1568 height 687
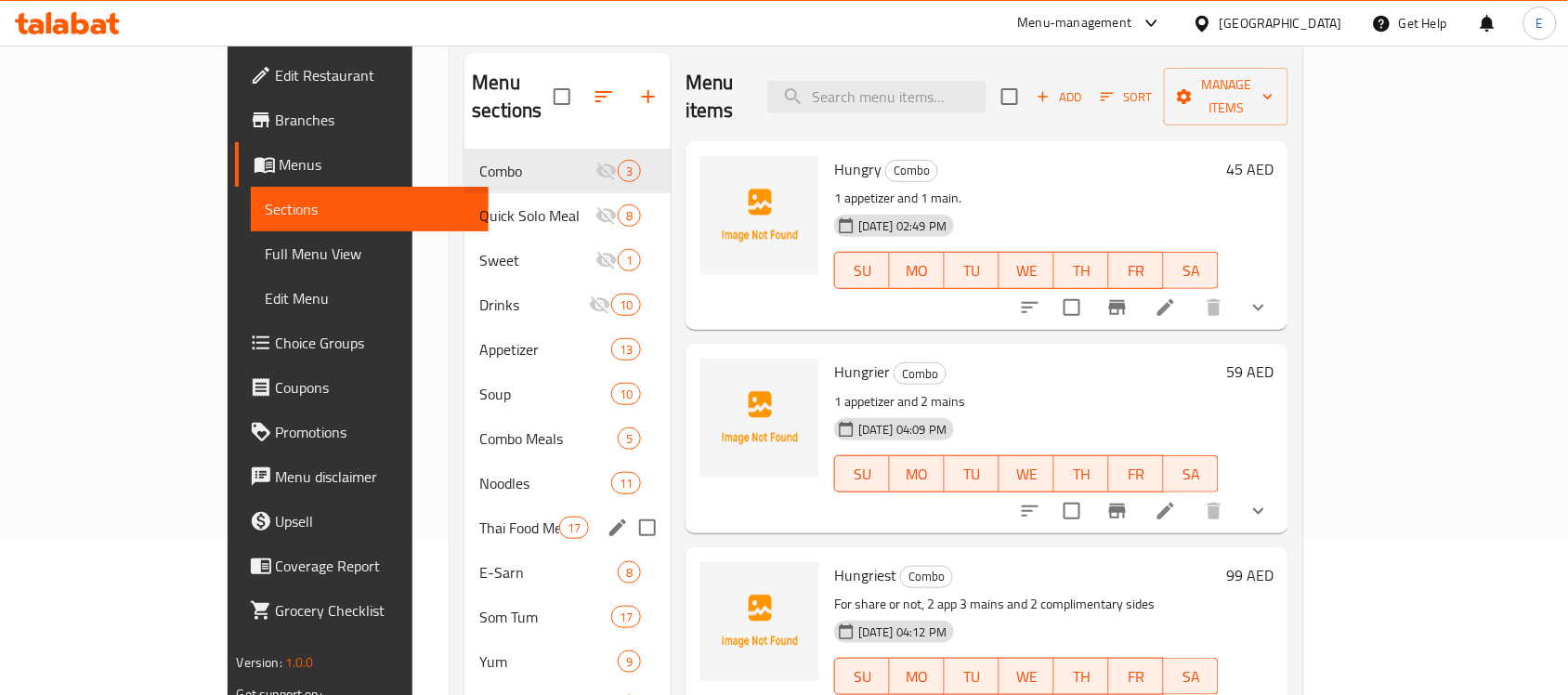
scroll to position [154, 0]
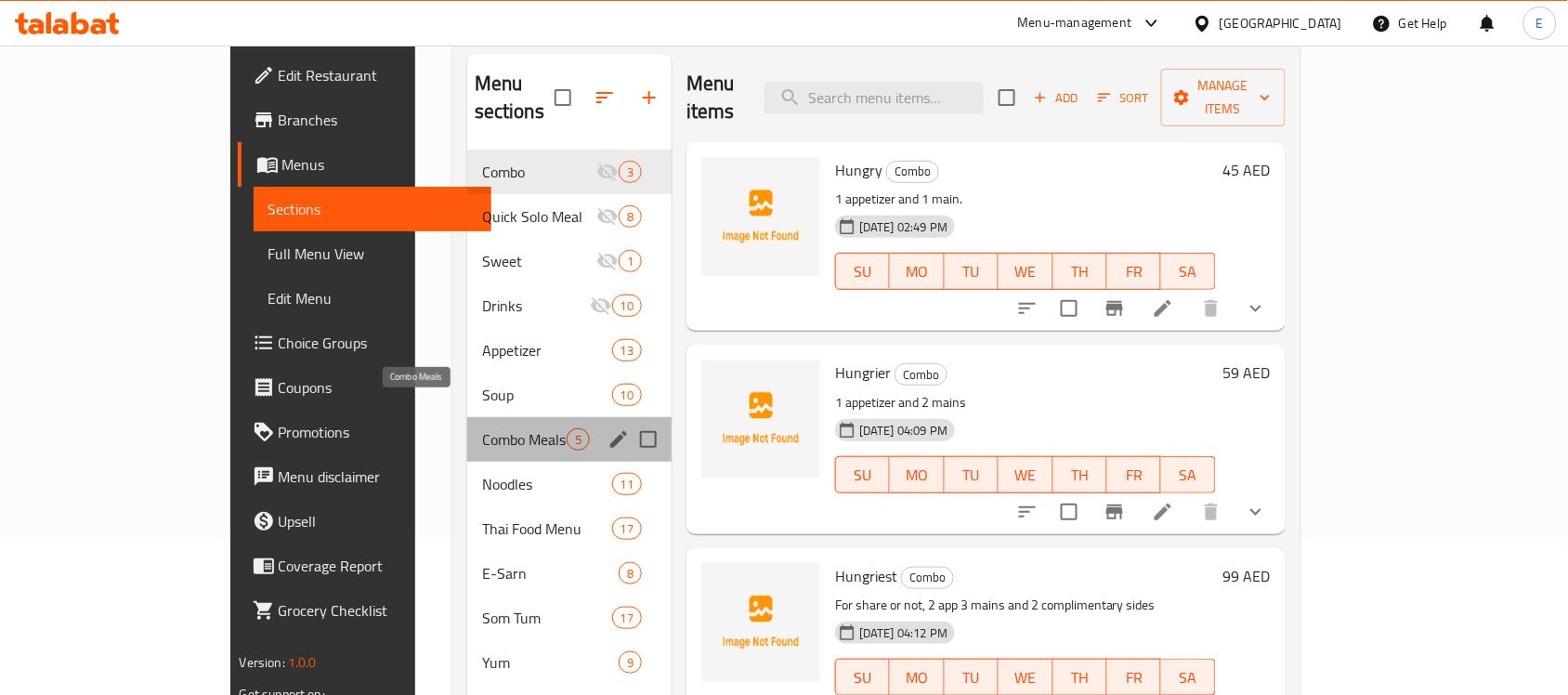
click at [482, 428] on span "Combo Meals" at bounding box center [525, 439] width 85 height 23
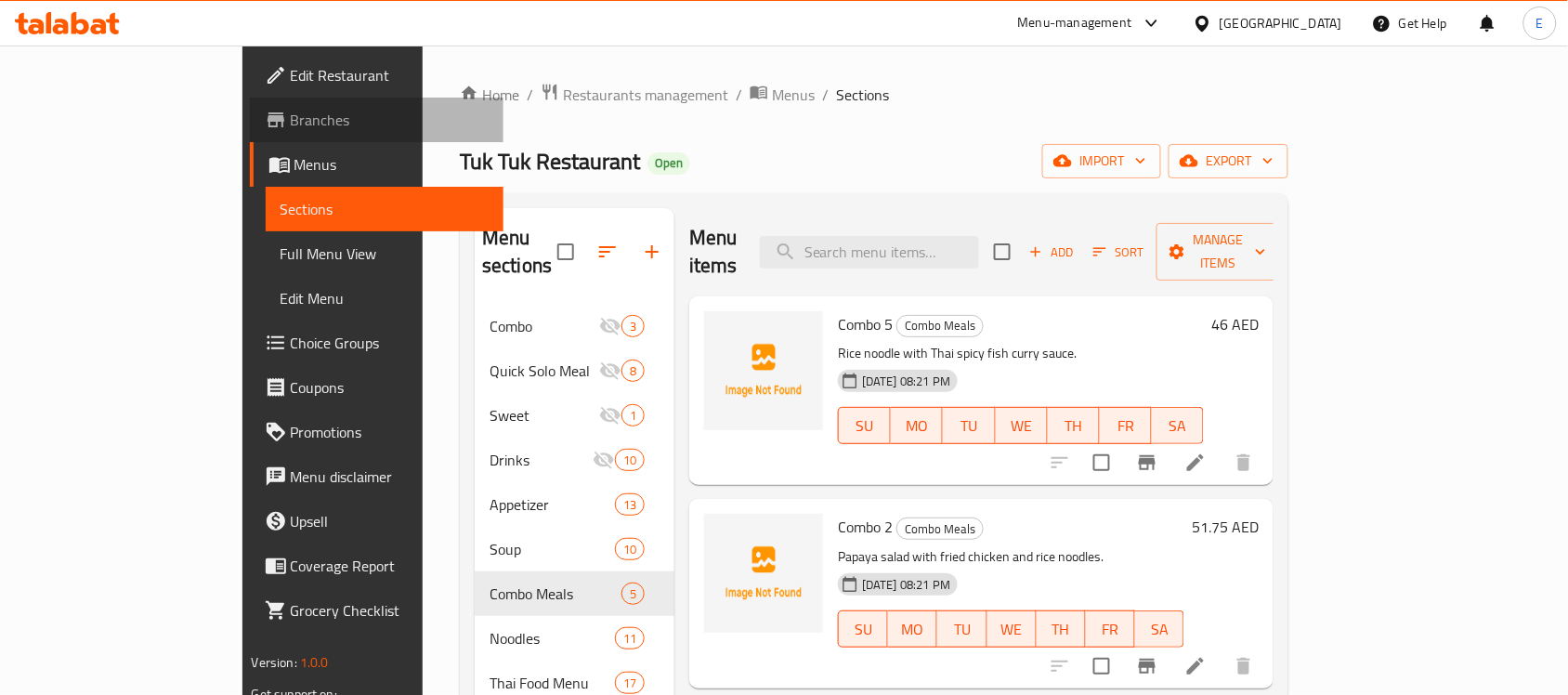
click at [290, 119] on span "Branches" at bounding box center [389, 120] width 199 height 23
